Goal: Entertainment & Leisure: Consume media (video, audio)

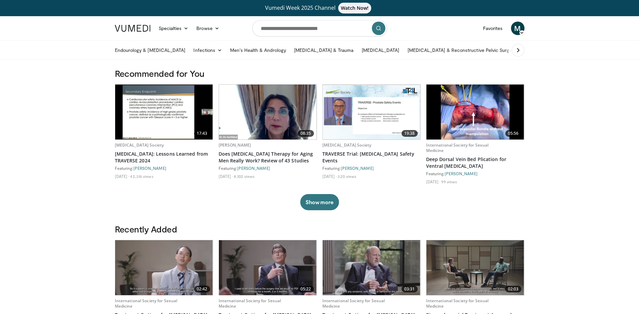
click at [173, 130] on img at bounding box center [164, 112] width 98 height 55
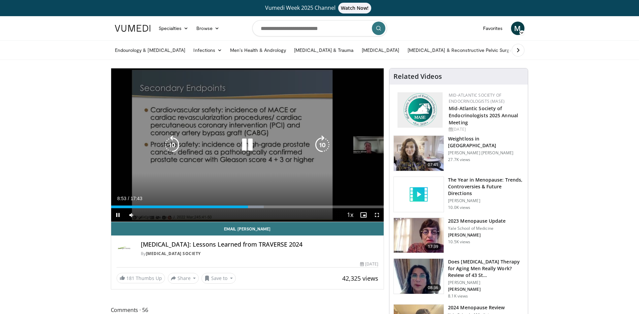
click at [244, 181] on div "10 seconds Tap to unmute" at bounding box center [247, 144] width 273 height 153
click at [228, 182] on div "10 seconds Tap to unmute" at bounding box center [247, 144] width 273 height 153
click at [183, 179] on div "10 seconds Tap to unmute" at bounding box center [247, 144] width 273 height 153
click at [209, 163] on div "10 seconds Tap to unmute" at bounding box center [247, 144] width 273 height 153
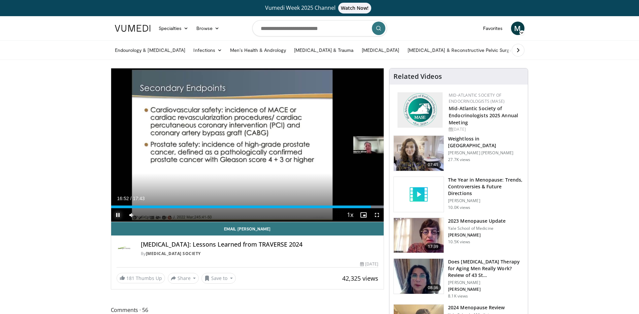
click at [117, 214] on span "Video Player" at bounding box center [117, 214] width 13 height 13
click at [116, 217] on span "Video Player" at bounding box center [117, 214] width 13 height 13
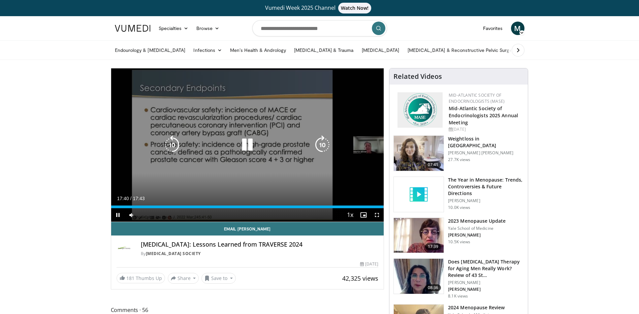
click at [250, 150] on icon "Video Player" at bounding box center [247, 144] width 19 height 19
